Goal: Task Accomplishment & Management: Complete application form

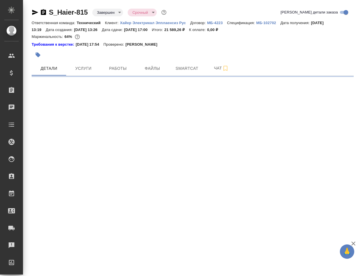
select select "RU"
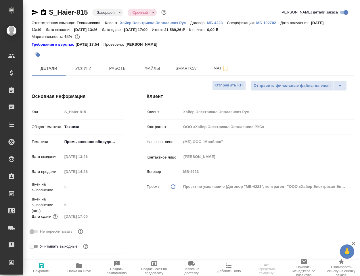
click at [79, 265] on icon "button" at bounding box center [79, 265] width 6 height 5
type textarea "x"
type input "[PERSON_NAME]"
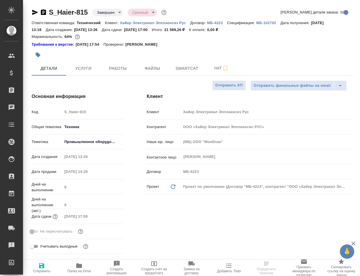
type input "[PERSON_NAME]pavlova"
type textarea "x"
select select "RU"
